Goal: Task Accomplishment & Management: Use online tool/utility

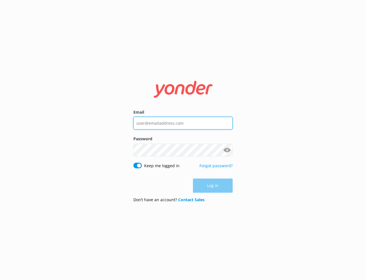
type input "[DOMAIN_NAME][EMAIL_ADDRESS][DOMAIN_NAME]"
click at [71, 139] on div "Email [DOMAIN_NAME][EMAIL_ADDRESS][DOMAIN_NAME] Password Show password Keep me …" at bounding box center [183, 140] width 366 height 280
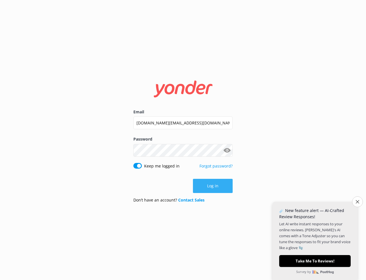
click at [211, 183] on button "Log in" at bounding box center [213, 186] width 40 height 14
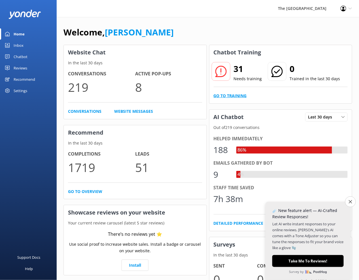
click at [221, 95] on link "Go to Training" at bounding box center [230, 96] width 33 height 6
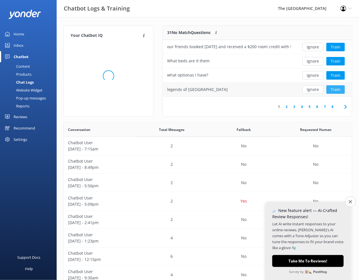
scroll to position [65, 183]
click at [315, 92] on button "Ignore" at bounding box center [313, 89] width 21 height 9
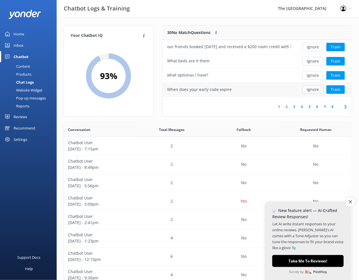
click at [314, 89] on button "Ignore" at bounding box center [313, 89] width 21 height 9
click at [314, 88] on button "Ignore" at bounding box center [313, 89] width 21 height 9
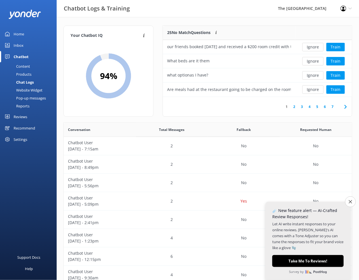
click at [314, 88] on button "Ignore" at bounding box center [313, 89] width 21 height 9
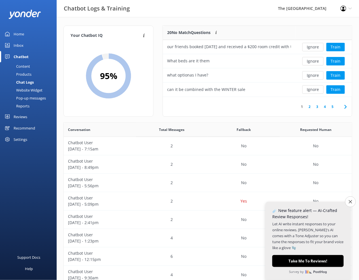
click at [314, 88] on button "Ignore" at bounding box center [313, 89] width 21 height 9
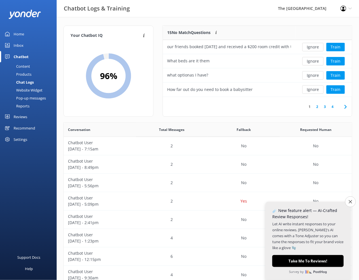
click at [314, 88] on button "Ignore" at bounding box center [313, 89] width 21 height 9
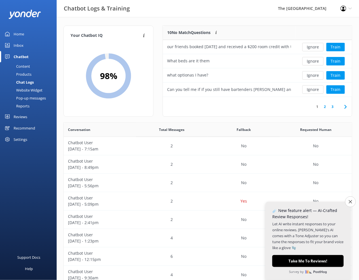
click at [314, 88] on button "Ignore" at bounding box center [313, 89] width 21 height 9
click at [314, 89] on button "Ignore" at bounding box center [313, 89] width 21 height 9
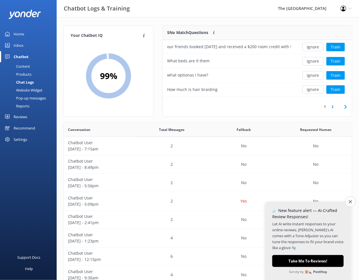
click at [314, 89] on button "Ignore" at bounding box center [313, 89] width 21 height 9
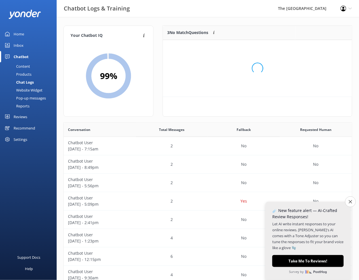
scroll to position [50, 183]
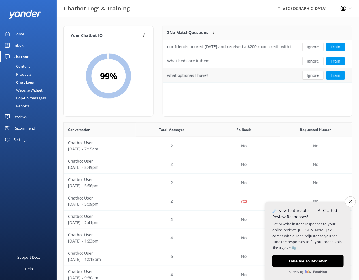
click at [314, 75] on button "Ignore" at bounding box center [313, 75] width 21 height 9
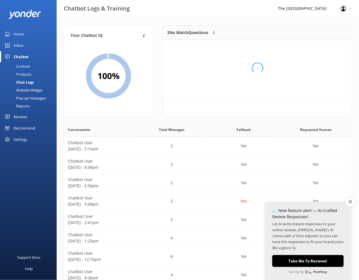
scroll to position [36, 183]
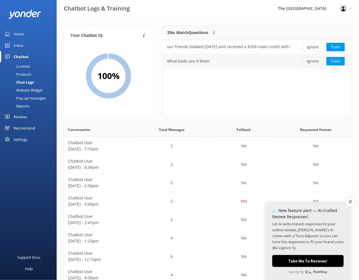
click at [314, 62] on button "Ignore" at bounding box center [313, 61] width 21 height 9
click at [312, 46] on button "Ignore" at bounding box center [313, 47] width 21 height 9
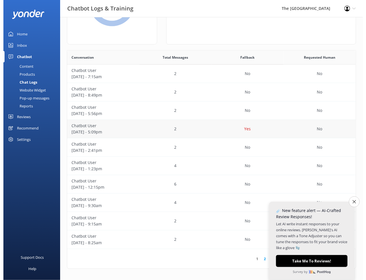
scroll to position [0, 0]
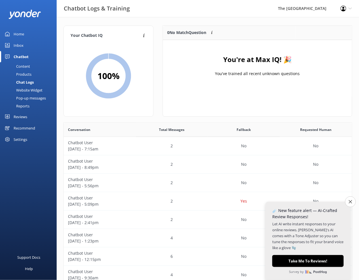
click at [23, 47] on div "Inbox" at bounding box center [19, 45] width 10 height 11
